Goal: Task Accomplishment & Management: Use online tool/utility

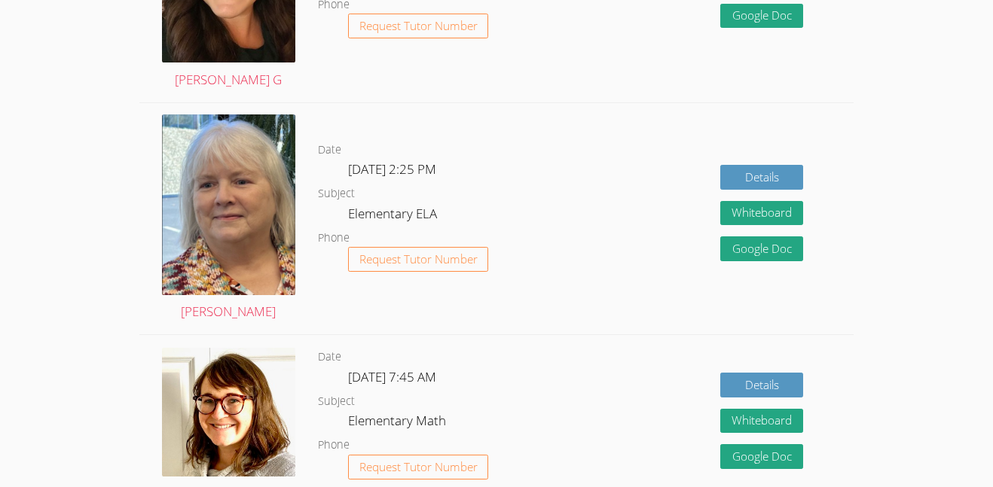
click at [484, 158] on dl "Date [DATE] 2:25 PM Subject Elementary ELA Phone Request Tutor Number" at bounding box center [443, 219] width 250 height 157
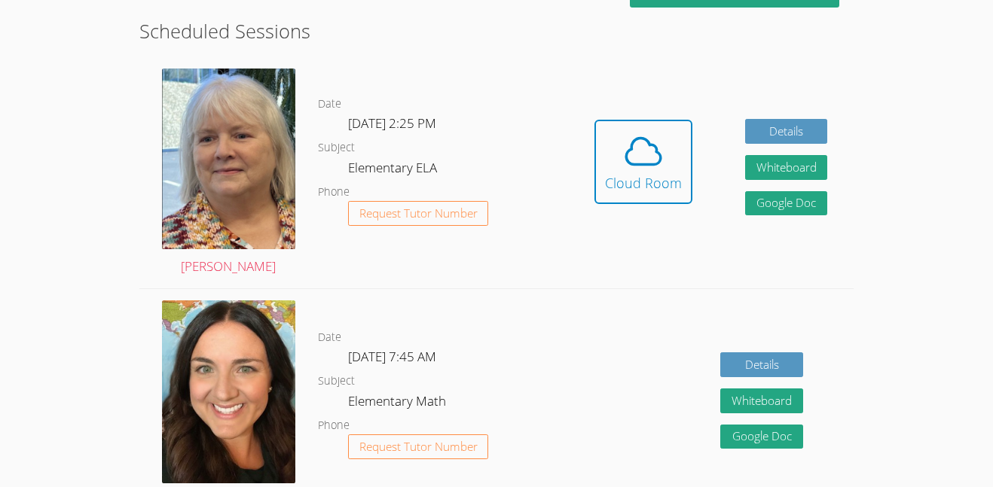
scroll to position [340, 0]
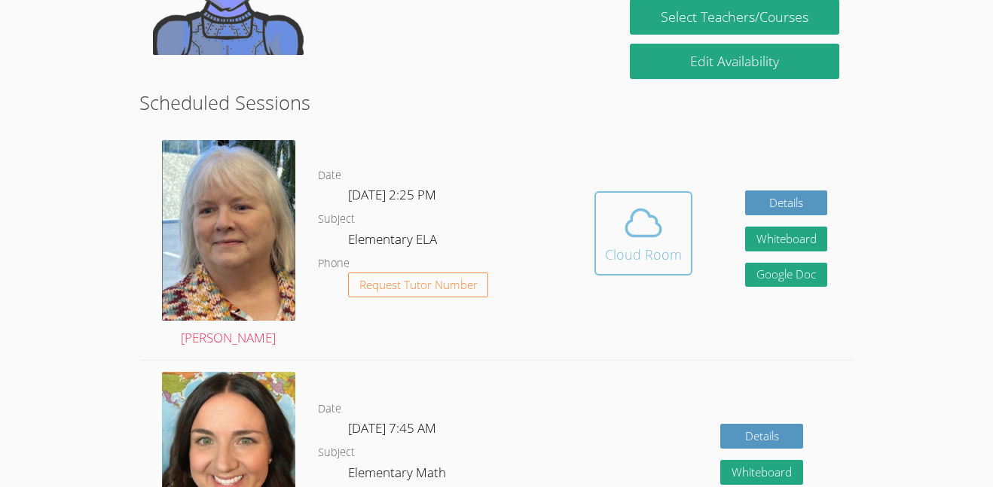
click at [658, 240] on icon at bounding box center [643, 223] width 42 height 42
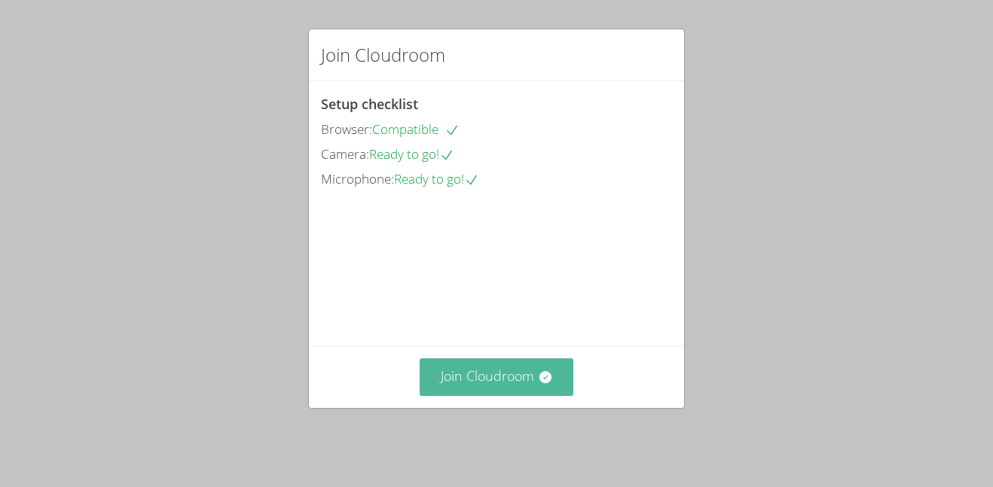
click at [476, 377] on button "Join Cloudroom" at bounding box center [497, 377] width 154 height 37
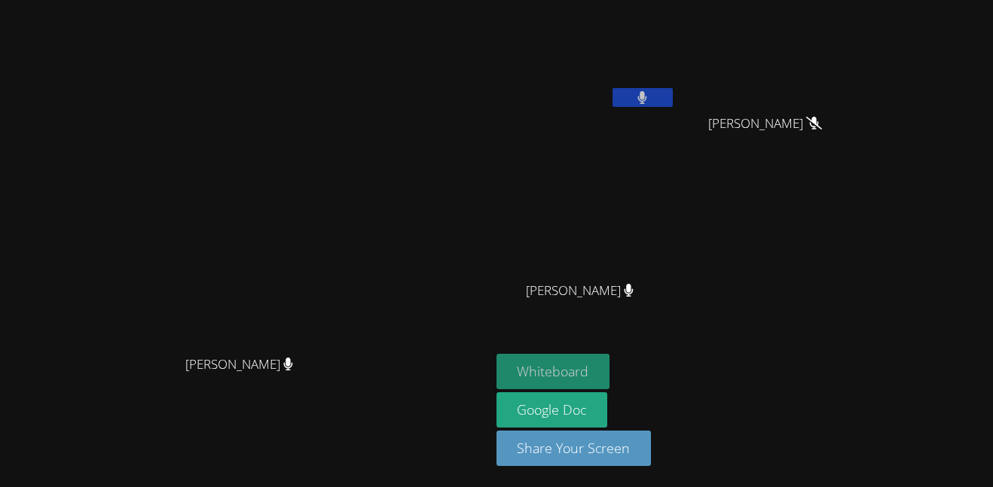
click at [610, 358] on button "Whiteboard" at bounding box center [554, 371] width 114 height 35
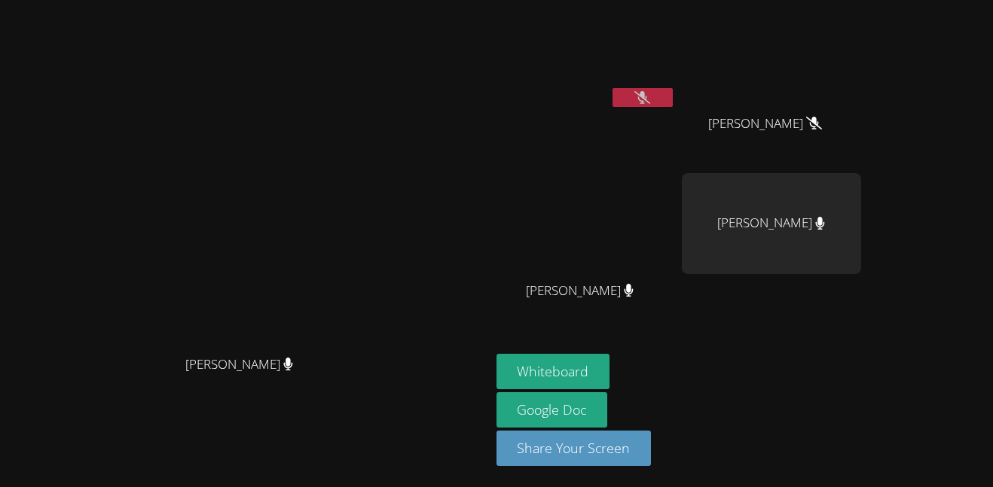
click at [673, 105] on button at bounding box center [643, 97] width 60 height 19
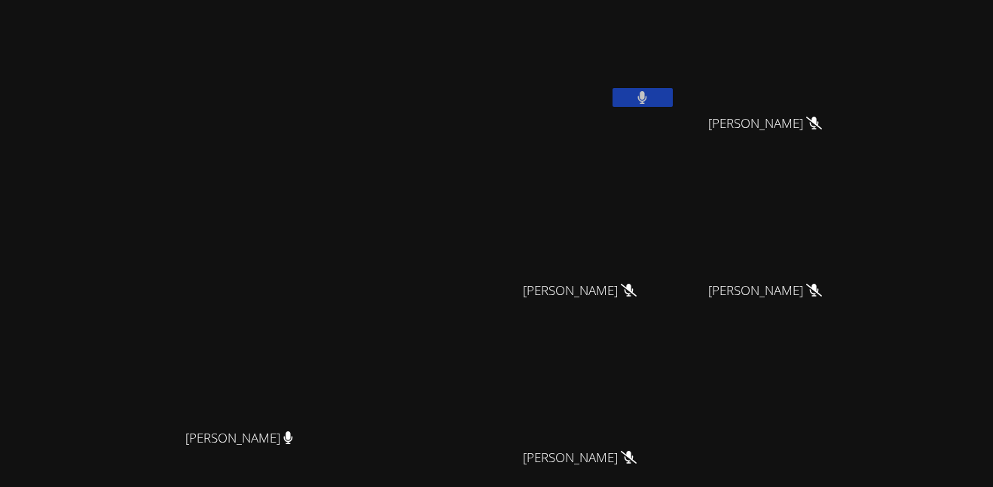
click at [673, 98] on button at bounding box center [643, 97] width 60 height 19
click at [650, 92] on icon at bounding box center [642, 97] width 16 height 13
click at [673, 101] on button at bounding box center [643, 97] width 60 height 19
click at [673, 89] on button at bounding box center [643, 97] width 60 height 19
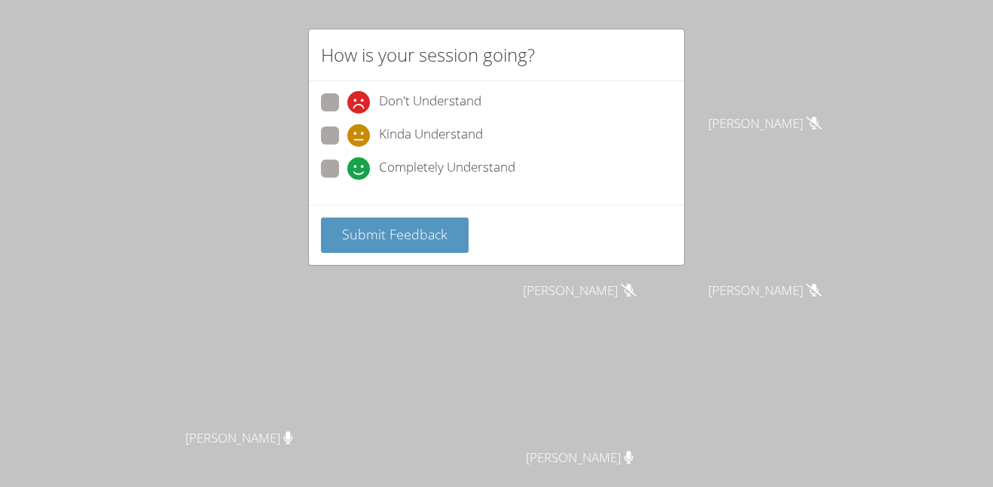
click at [347, 180] on span at bounding box center [347, 180] width 0 height 0
click at [347, 173] on input "Completely Understand" at bounding box center [353, 166] width 13 height 13
radio input "true"
click at [361, 222] on button "Submit Feedback" at bounding box center [395, 235] width 148 height 35
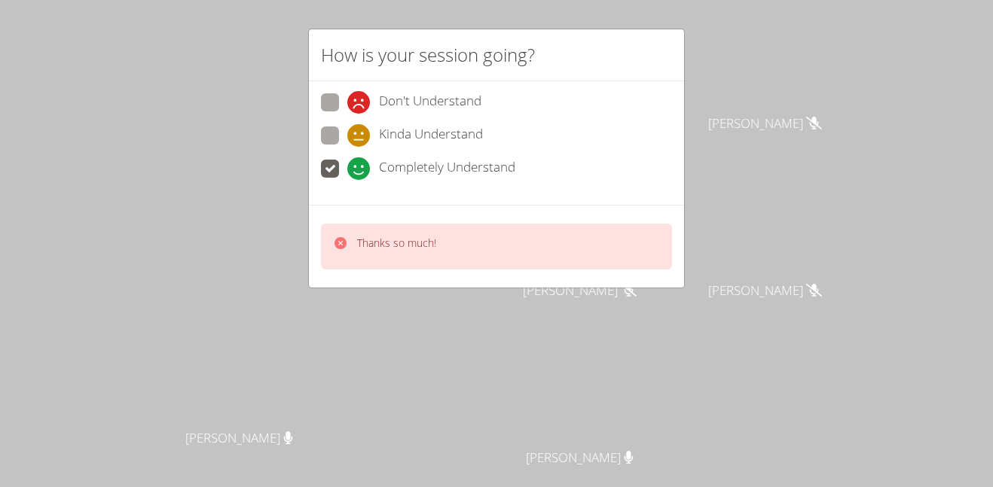
click at [362, 224] on div "Thanks so much!" at bounding box center [496, 247] width 351 height 46
click at [368, 243] on p "Thanks so much!" at bounding box center [396, 243] width 79 height 15
click at [370, 248] on p "Thanks so much!" at bounding box center [396, 243] width 79 height 15
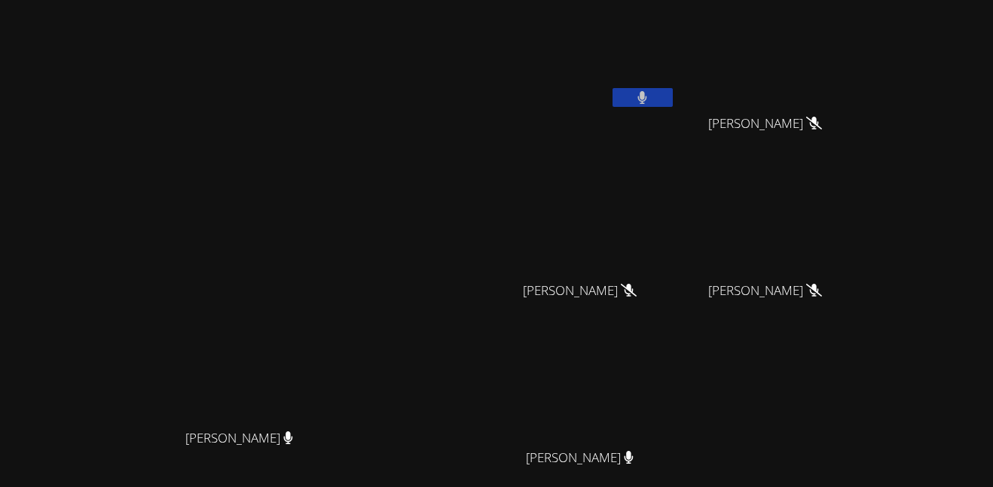
click at [647, 100] on icon at bounding box center [642, 97] width 9 height 13
click at [650, 101] on icon at bounding box center [642, 97] width 16 height 13
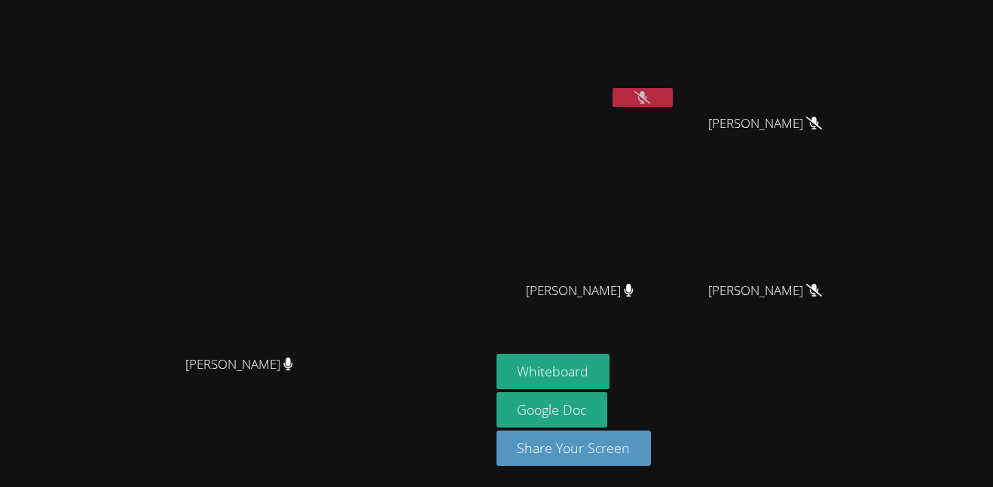
click at [650, 103] on icon at bounding box center [642, 97] width 16 height 13
